Goal: Obtain resource: Obtain resource

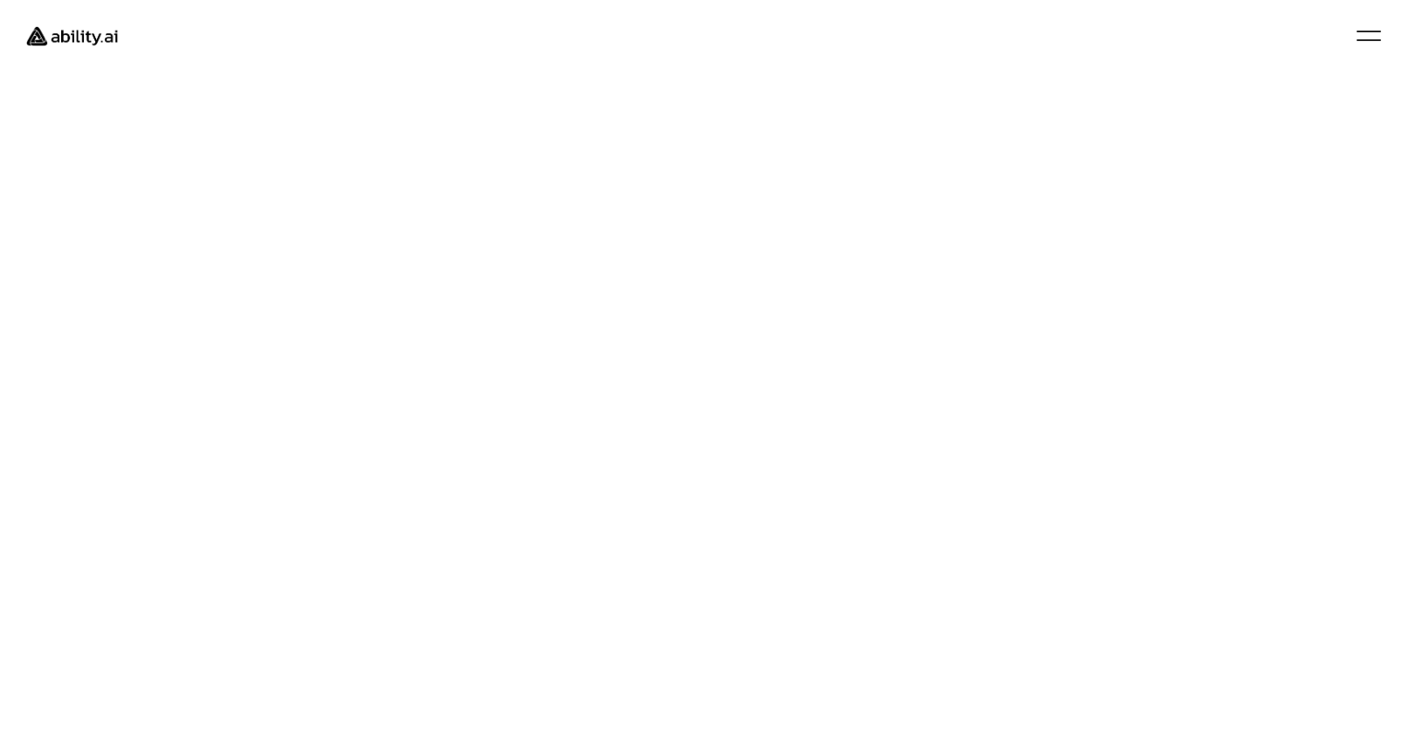
click at [92, 38] on img at bounding box center [72, 36] width 116 height 45
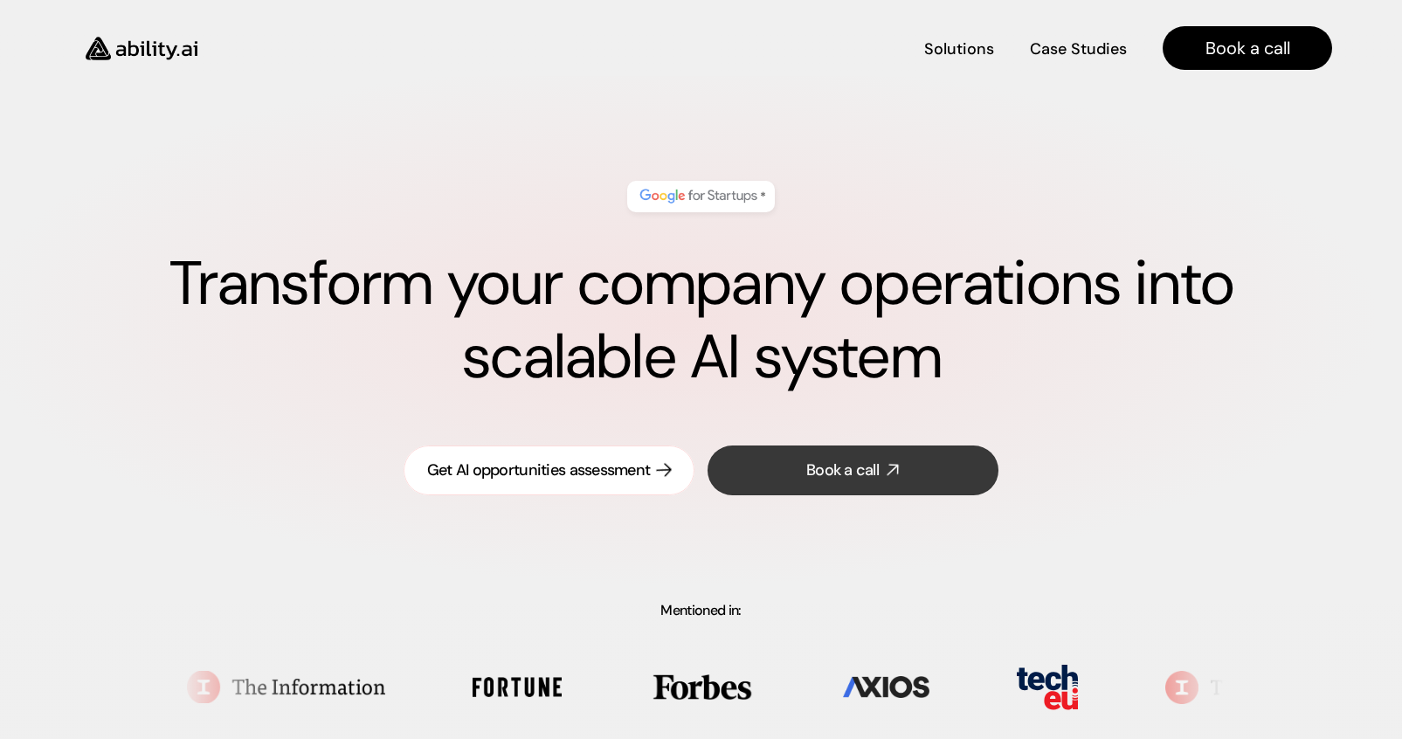
click at [570, 476] on div "Get AI opportunities assessment" at bounding box center [539, 470] width 224 height 22
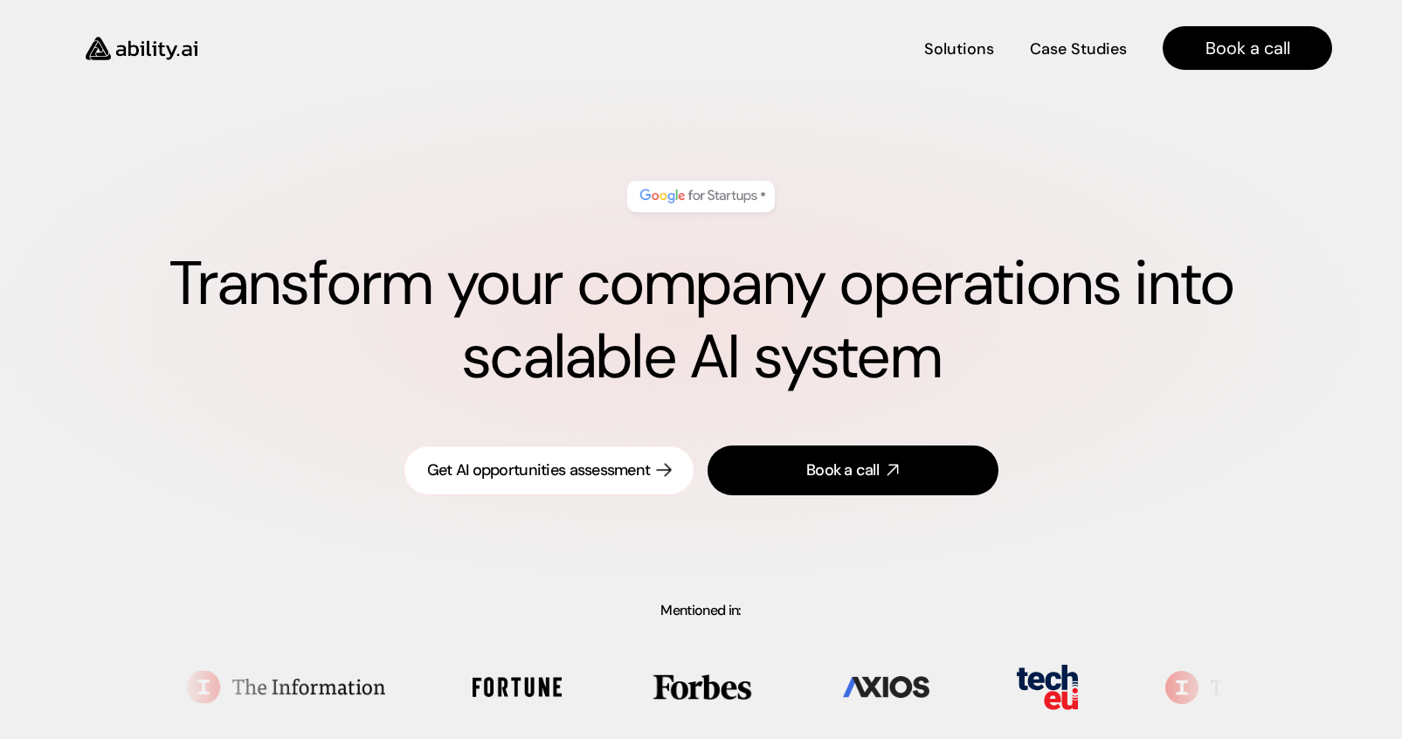
click at [547, 466] on div "Get AI opportunities assessment" at bounding box center [539, 470] width 224 height 22
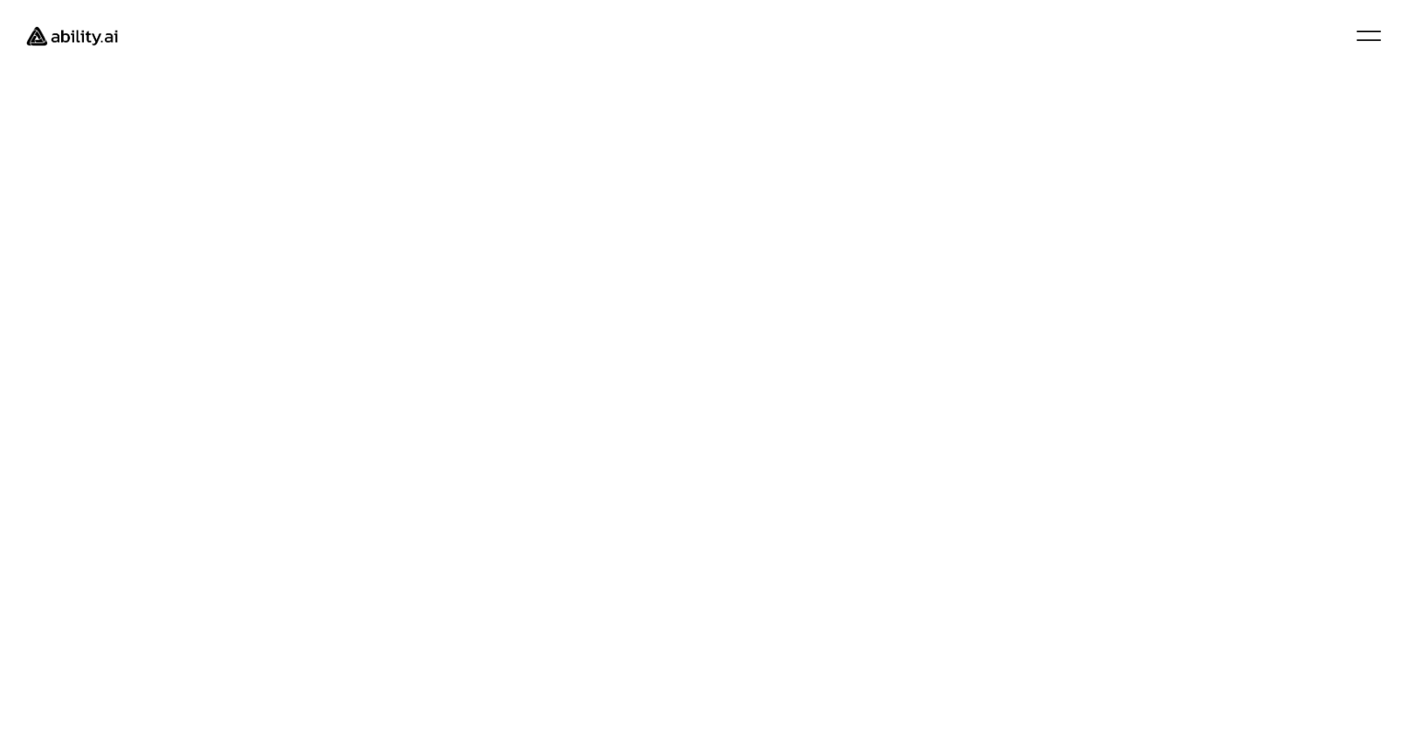
click at [80, 31] on img at bounding box center [72, 36] width 116 height 45
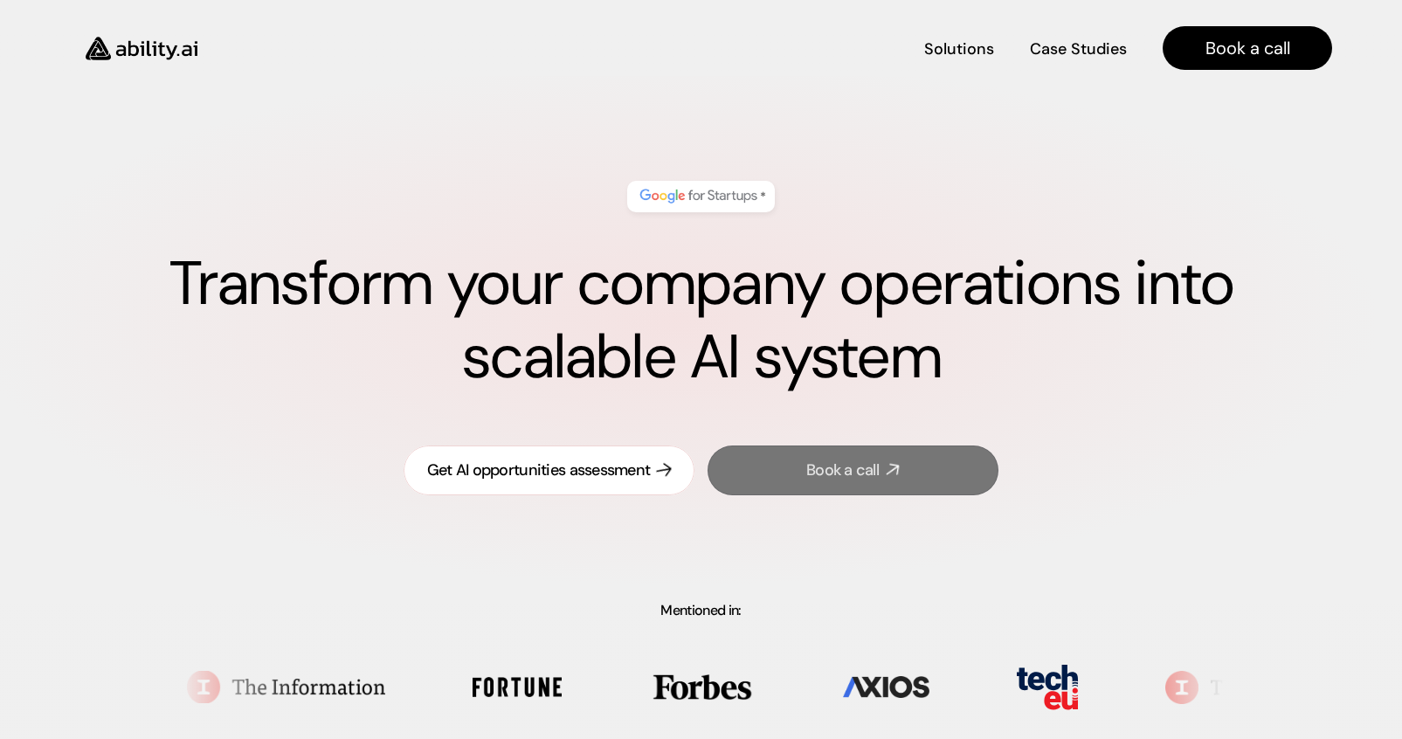
click at [572, 483] on link "Get AI opportunities assessment" at bounding box center [549, 470] width 291 height 50
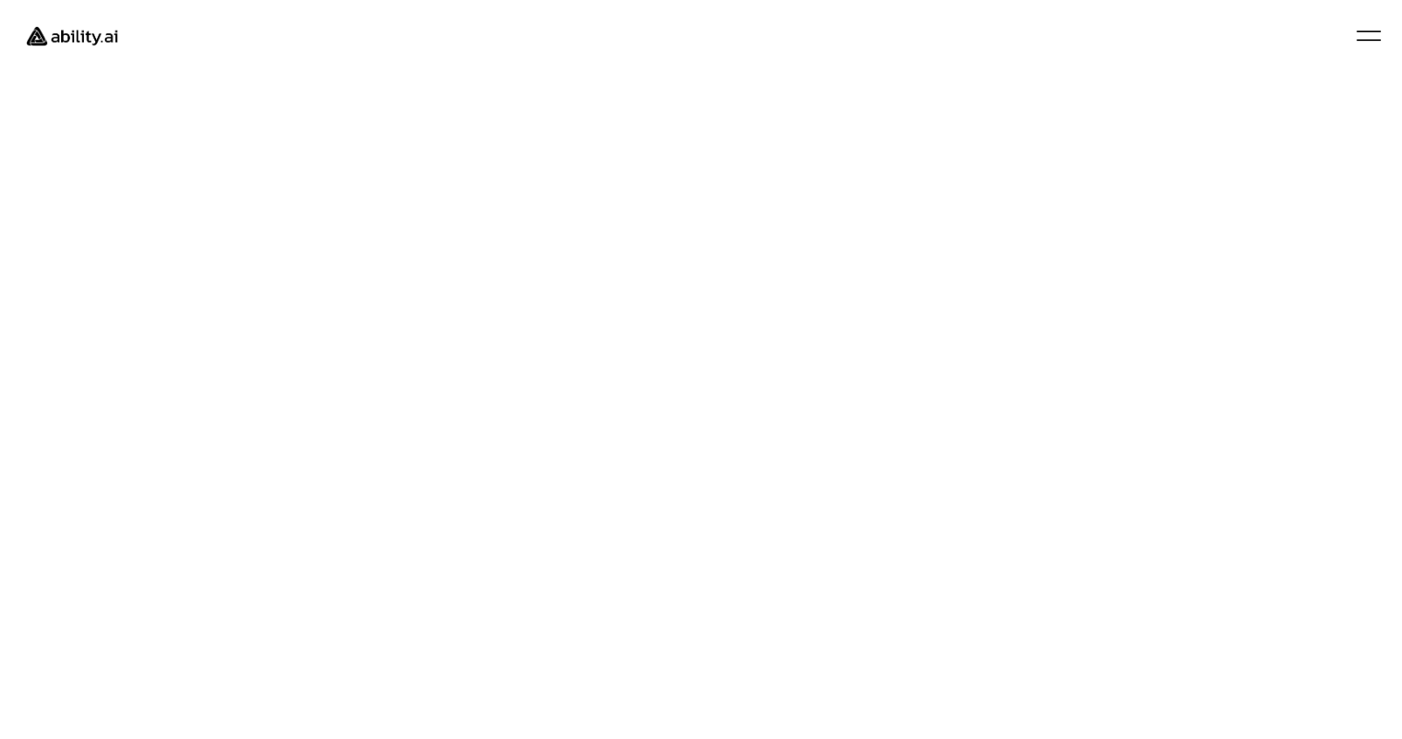
click at [66, 47] on img at bounding box center [72, 36] width 116 height 45
